Goal: Find specific page/section: Find specific page/section

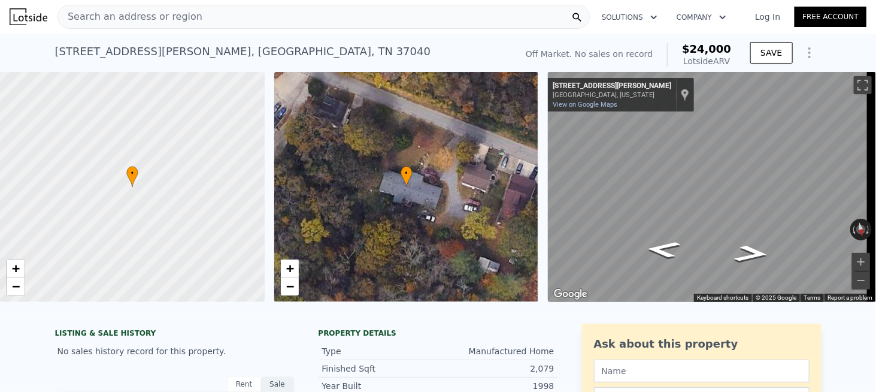
click at [169, 10] on span "Search an address or region" at bounding box center [130, 17] width 144 height 14
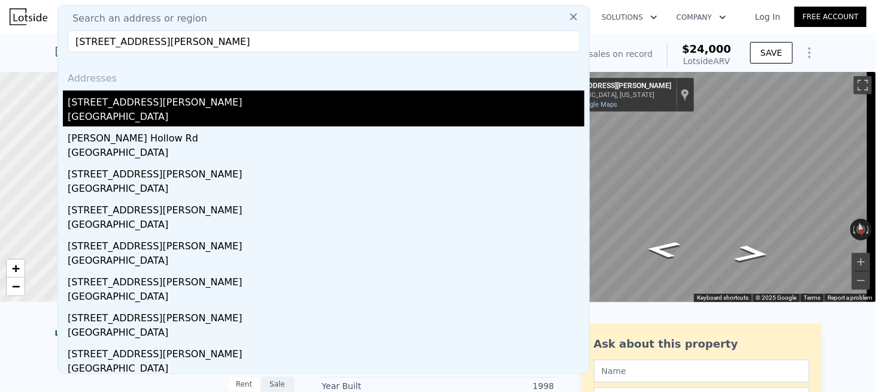
type input "[STREET_ADDRESS][PERSON_NAME]"
click at [105, 107] on div "[STREET_ADDRESS][PERSON_NAME]" at bounding box center [326, 99] width 517 height 19
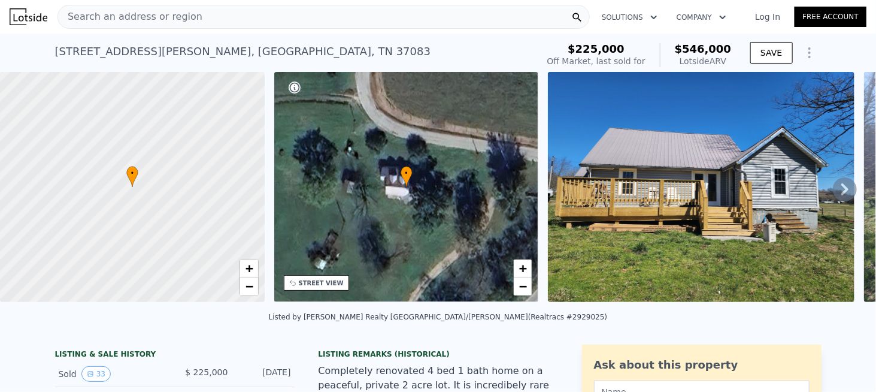
click at [164, 26] on div "Search an address or region" at bounding box center [130, 16] width 144 height 23
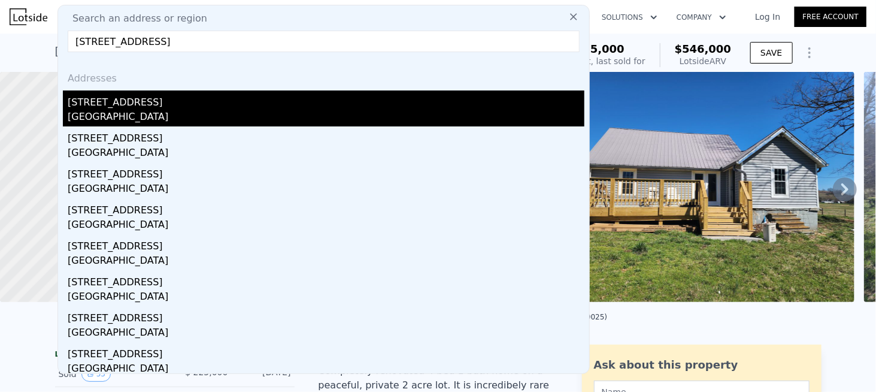
type input "[STREET_ADDRESS]"
click at [89, 125] on div "[GEOGRAPHIC_DATA]" at bounding box center [326, 118] width 517 height 17
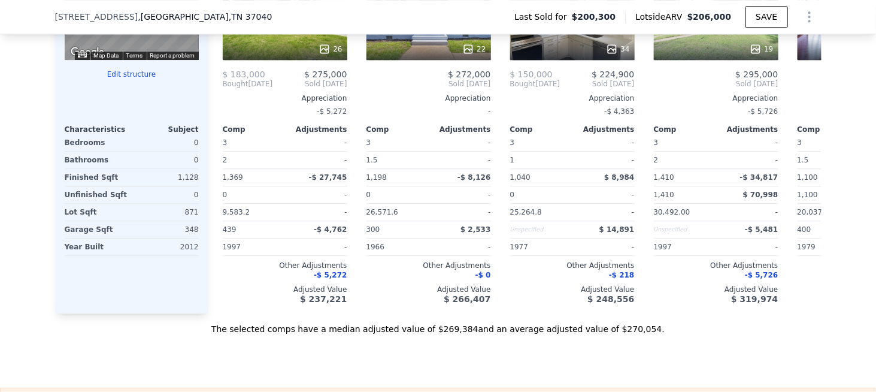
scroll to position [1193, 0]
